Goal: Task Accomplishment & Management: Use online tool/utility

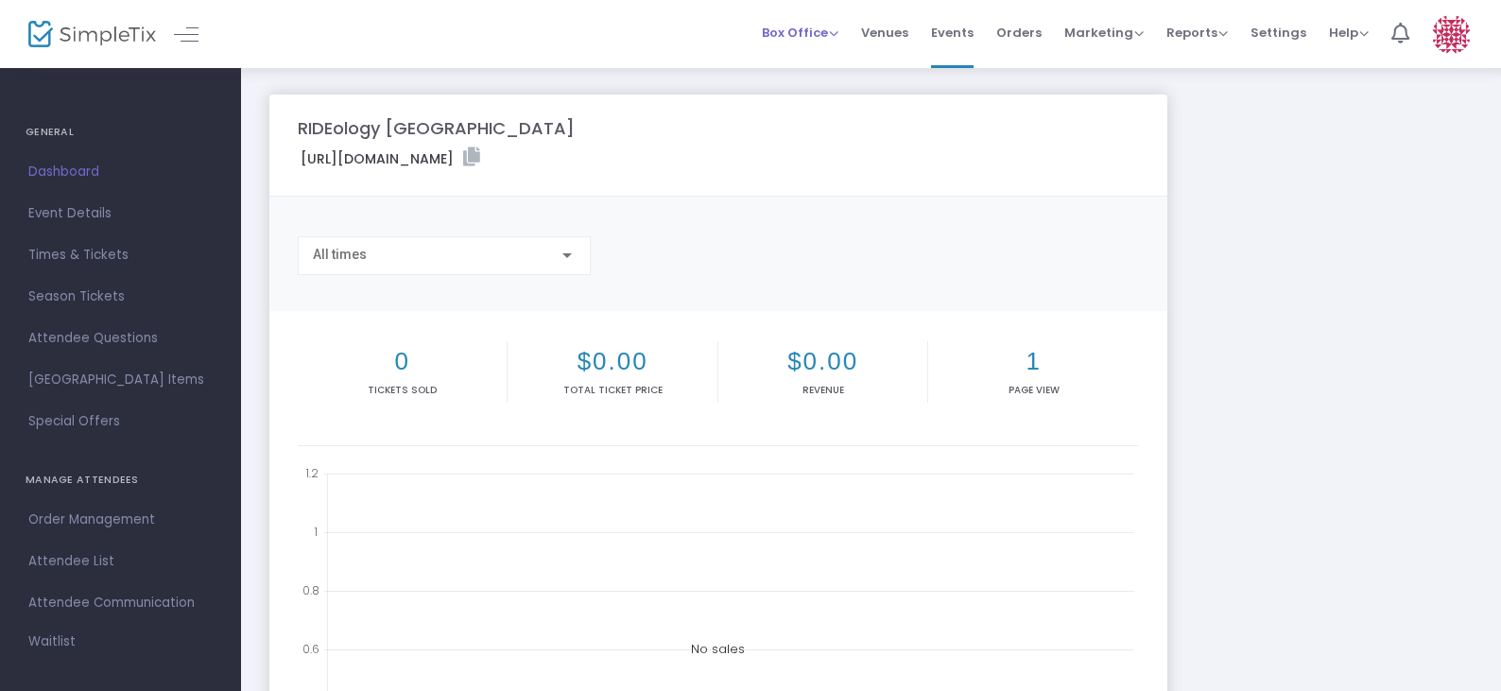
click at [796, 39] on span "Box Office" at bounding box center [800, 33] width 77 height 18
click at [796, 31] on span "Box Office" at bounding box center [800, 33] width 77 height 18
click at [799, 48] on li "Sell Tickets" at bounding box center [829, 63] width 135 height 37
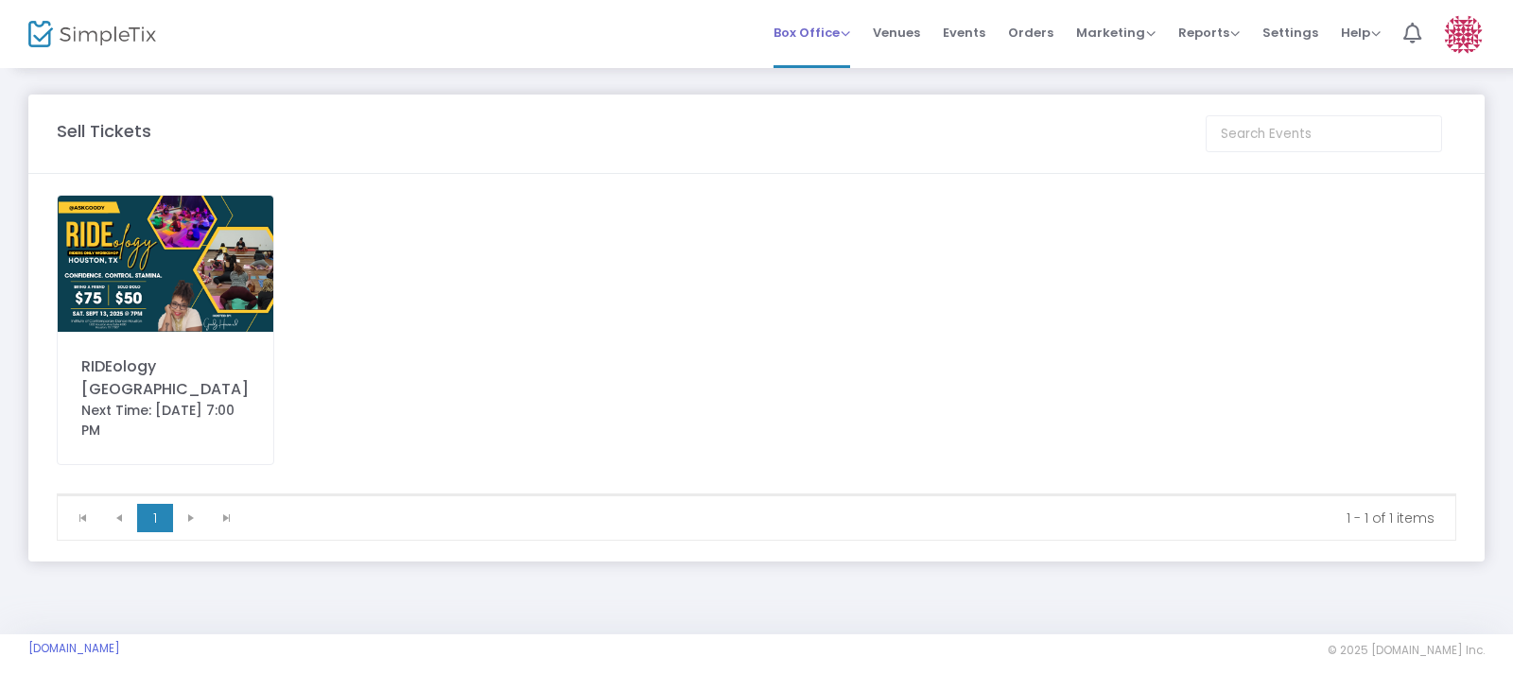
click at [850, 37] on span "Box Office" at bounding box center [811, 33] width 77 height 18
click at [958, 31] on span "Events" at bounding box center [964, 33] width 43 height 48
